Goal: Task Accomplishment & Management: Complete application form

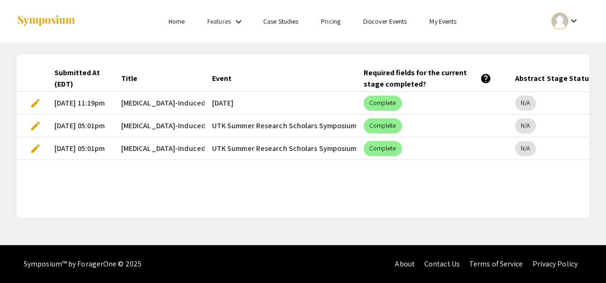
click at [36, 100] on span "edit" at bounding box center [35, 103] width 11 height 11
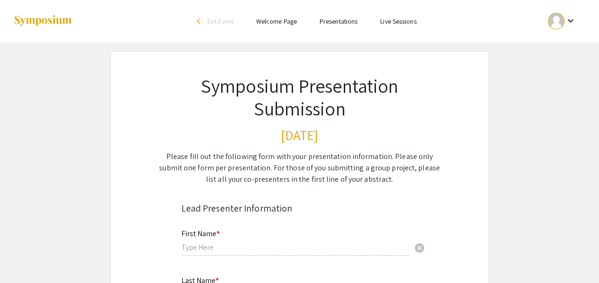
type input "Ava"
type input "Delgra"
type input "[EMAIL_ADDRESS][DOMAIN_NAME]"
type input "Biomedical Engineering"
radio input "true"
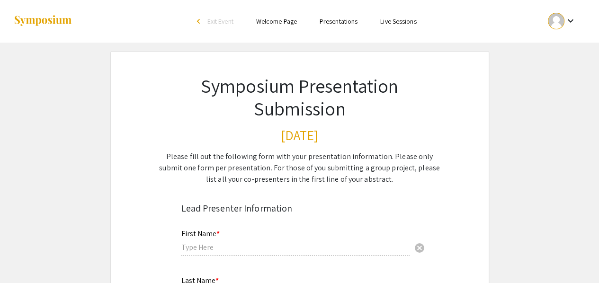
type input "adelgra"
radio input "true"
type input "[DATE]"
type input "[PERSON_NAME]"
radio input "true"
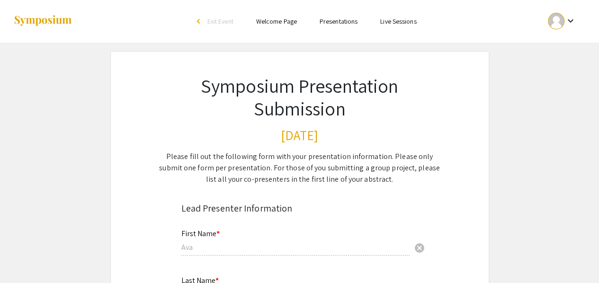
select select "custom"
type input "0"
select select "custom"
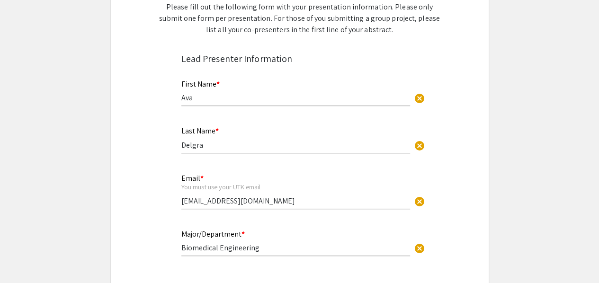
type input "1"
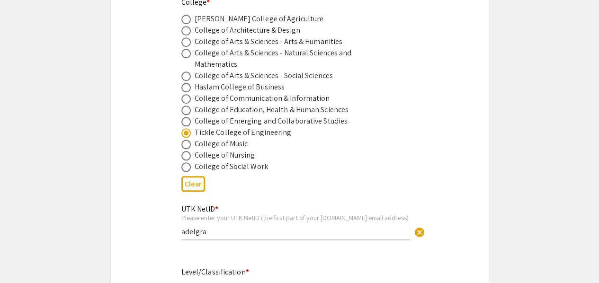
select select "custom"
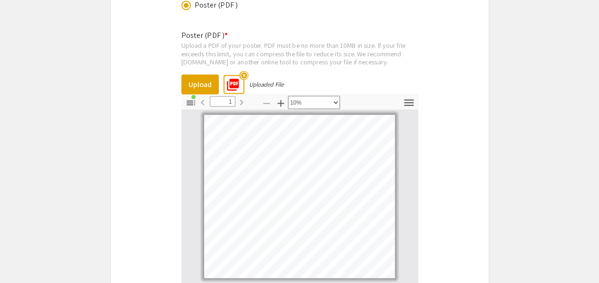
scroll to position [2725, 0]
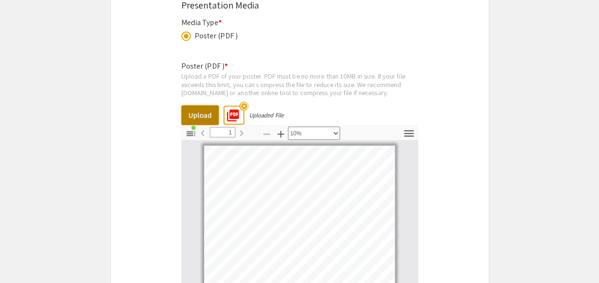
click at [210, 106] on button "Upload" at bounding box center [199, 116] width 37 height 20
type input "0"
select select "custom"
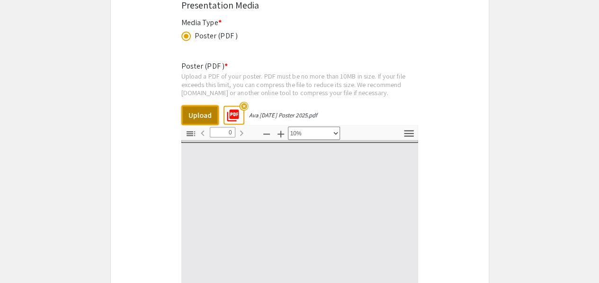
type input "1"
select select "custom"
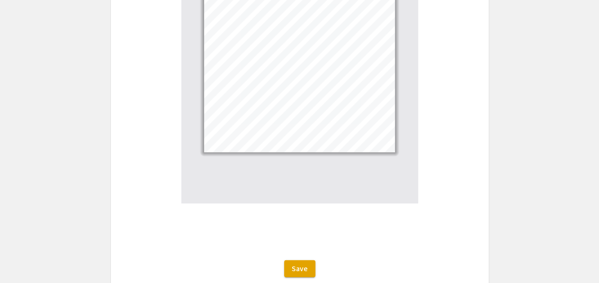
scroll to position [2884, 0]
click at [307, 260] on button "Save" at bounding box center [299, 268] width 31 height 17
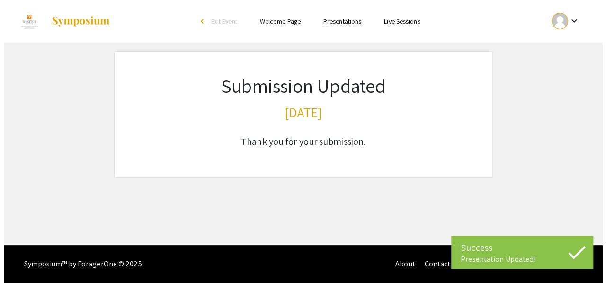
scroll to position [0, 0]
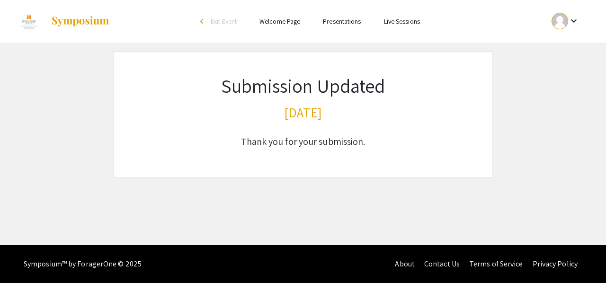
click at [564, 19] on div at bounding box center [560, 21] width 17 height 17
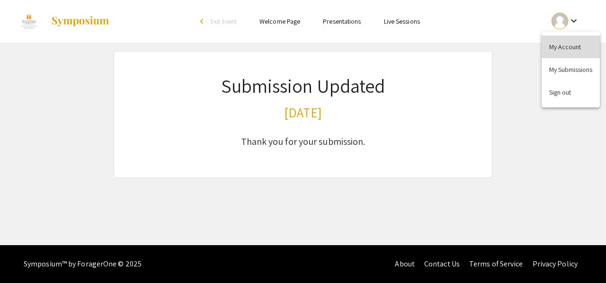
click at [561, 45] on button "My Account" at bounding box center [571, 47] width 58 height 23
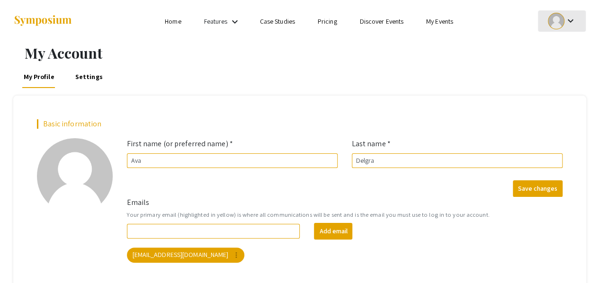
click at [555, 16] on div at bounding box center [556, 21] width 17 height 17
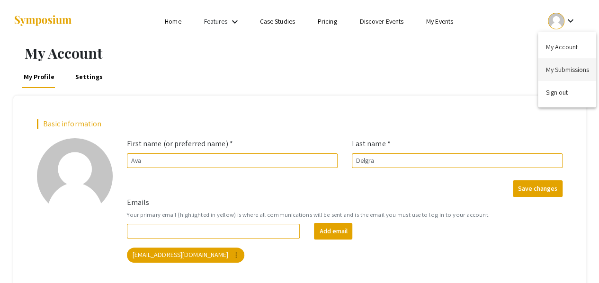
click at [556, 72] on button "My Submissions" at bounding box center [567, 69] width 58 height 23
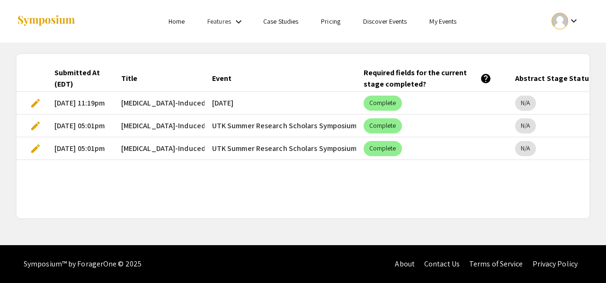
click at [75, 100] on mat-cell "[DATE] 11:19pm" at bounding box center [80, 103] width 67 height 23
click at [381, 101] on mat-chip "Complete" at bounding box center [383, 103] width 38 height 15
click at [34, 105] on span "edit" at bounding box center [35, 103] width 11 height 11
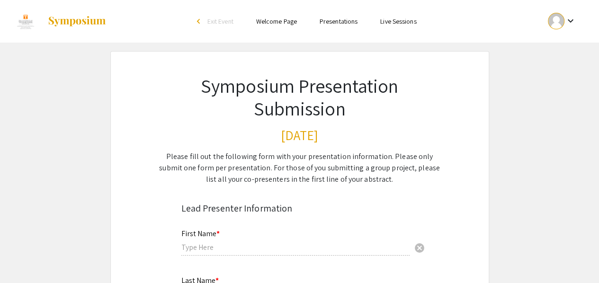
type input "Ava"
type input "Delgra"
type input "[EMAIL_ADDRESS][DOMAIN_NAME]"
type input "Biomedical Engineering"
radio input "true"
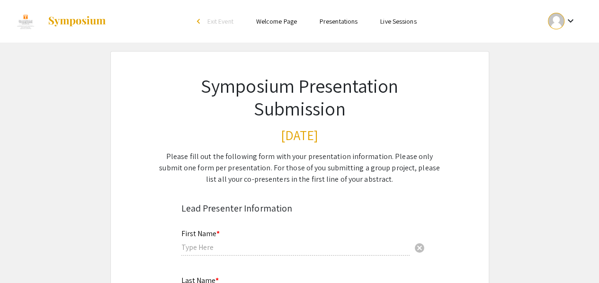
type input "adelgra"
radio input "true"
type input "[DATE]"
type input "[PERSON_NAME]"
radio input "true"
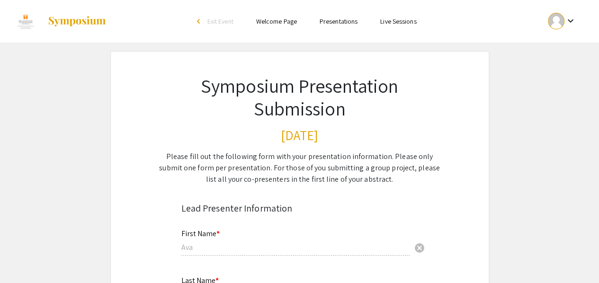
select select "custom"
type input "0"
select select "custom"
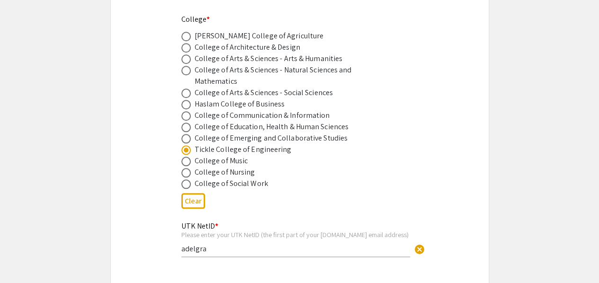
type input "1"
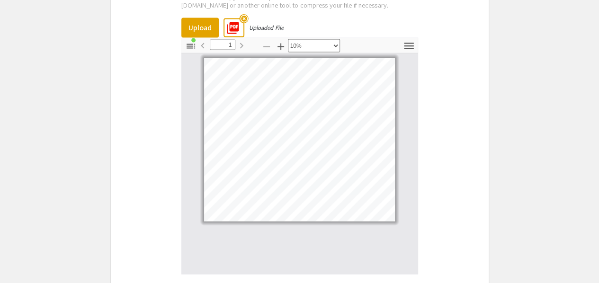
scroll to position [2805, 0]
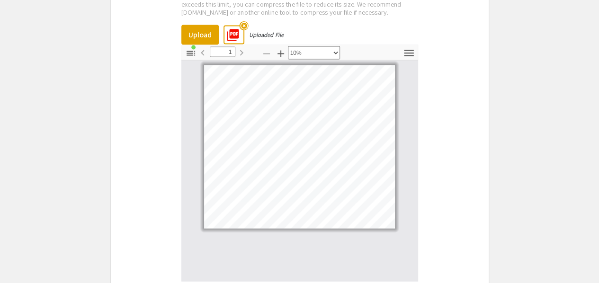
click at [337, 61] on div "Page 1" at bounding box center [299, 147] width 199 height 172
click at [333, 46] on select "Automatic Zoom Actual Size Page Fit Page Width 50% 100% 125% 150% 200% 300% 400…" at bounding box center [314, 52] width 52 height 13
click at [288, 46] on select "Automatic Zoom Actual Size Page Fit Page Width 50% 100% 125% 150% 200% 300% 400…" at bounding box center [314, 52] width 52 height 13
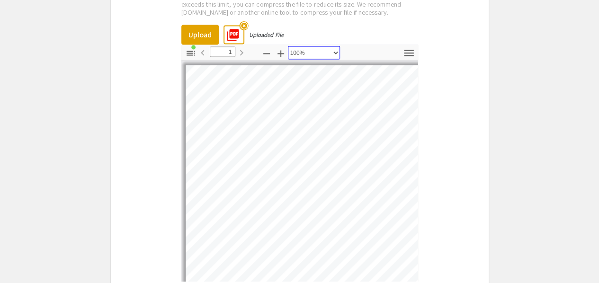
click at [314, 46] on select "Automatic Zoom Actual Size Page Fit Page Width 50% 100% 125% 150% 200% 300% 400…" at bounding box center [314, 52] width 52 height 13
select select "0.5"
click at [288, 46] on select "Automatic Zoom Actual Size Page Fit Page Width 50% 100% 125% 150% 200% 300% 400…" at bounding box center [314, 52] width 52 height 13
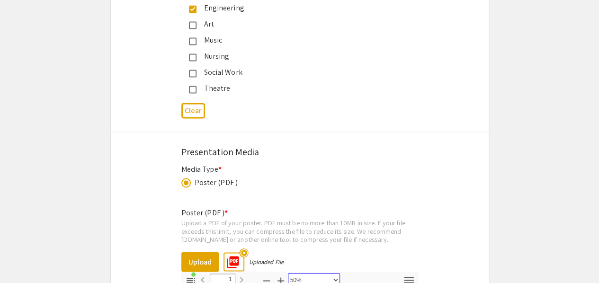
scroll to position [2576, 0]
